Goal: Task Accomplishment & Management: Manage account settings

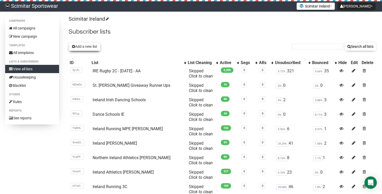
click at [75, 48] on icon at bounding box center [73, 47] width 3 height 4
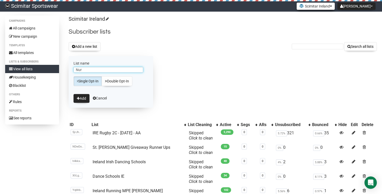
type input "Nur"
click at [325, 8] on button "Scimitar Ireland" at bounding box center [316, 6] width 38 height 7
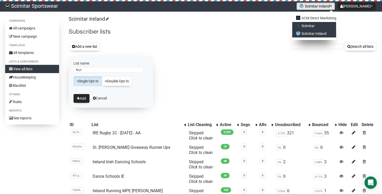
click at [335, 25] on link "Scimitar" at bounding box center [315, 26] width 44 height 8
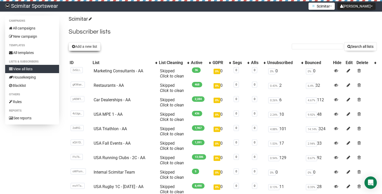
click at [92, 44] on button "Add a new list" at bounding box center [85, 46] width 32 height 9
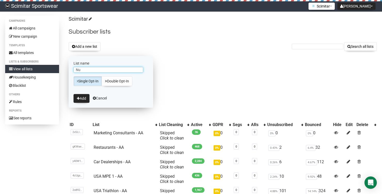
type input "N"
type input "B"
click at [103, 70] on input "Businesses" at bounding box center [109, 70] width 70 height 6
click at [83, 69] on input "Businesses" at bounding box center [109, 70] width 70 height 6
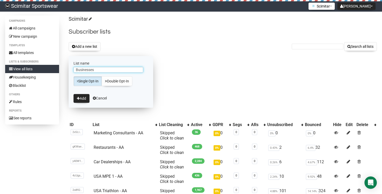
click at [108, 68] on input "Businesses" at bounding box center [109, 70] width 70 height 6
type input "Businesses - AA"
click at [79, 98] on icon "submit" at bounding box center [78, 99] width 3 height 4
